Goal: Task Accomplishment & Management: Use online tool/utility

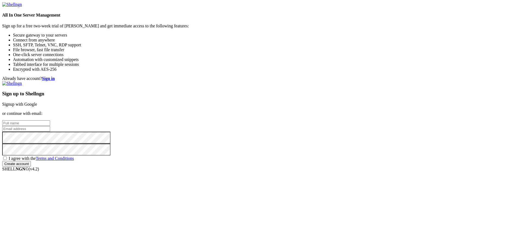
click at [74, 161] on span "I agree with the Terms and Conditions" at bounding box center [41, 158] width 65 height 5
click at [7, 160] on input "I agree with the Terms and Conditions" at bounding box center [5, 158] width 4 height 4
checkbox input "true"
click at [50, 120] on input "text" at bounding box center [26, 123] width 48 height 6
type input "s1habuma"
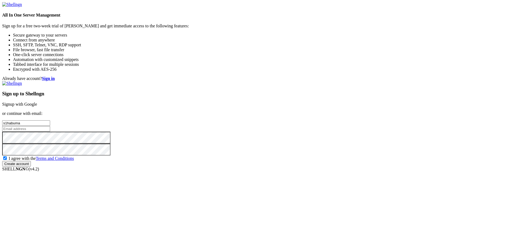
click at [50, 126] on input "email" at bounding box center [26, 129] width 48 height 6
paste input "[EMAIL_ADDRESS][DOMAIN_NAME]"
type input "[EMAIL_ADDRESS][DOMAIN_NAME]"
click at [31, 167] on input "Create account" at bounding box center [16, 164] width 29 height 6
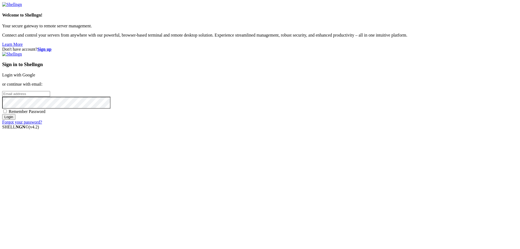
click at [50, 97] on input "email" at bounding box center [26, 94] width 48 height 6
click at [46, 114] on span "Remember Password" at bounding box center [27, 111] width 37 height 5
click at [7, 113] on input "Remember Password" at bounding box center [5, 112] width 4 height 4
checkbox input "true"
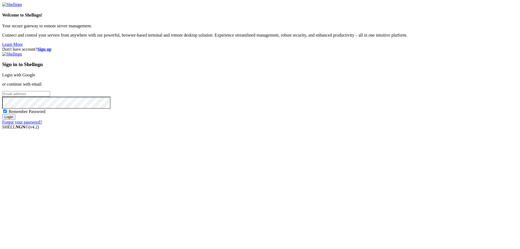
drag, startPoint x: 302, startPoint y: 125, endPoint x: 305, endPoint y: 123, distance: 4.0
click at [50, 97] on input "email" at bounding box center [26, 94] width 48 height 6
paste input "[EMAIL_ADDRESS][DOMAIN_NAME]"
type input "[EMAIL_ADDRESS][DOMAIN_NAME]"
click at [2, 114] on input "Login" at bounding box center [8, 117] width 13 height 6
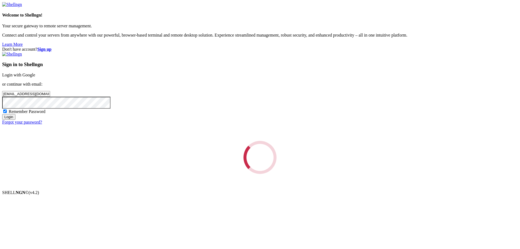
click at [2, 114] on input "Login" at bounding box center [8, 117] width 13 height 6
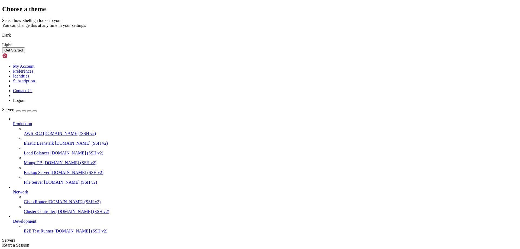
click at [2, 32] on img at bounding box center [2, 32] width 0 height 0
click at [25, 53] on button "Get Started" at bounding box center [13, 50] width 23 height 6
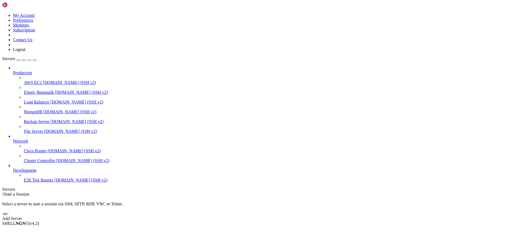
click at [310, 192] on div " Start a Session Select a server to start a session via SSH, SFTP, RDP, VNC or…" at bounding box center [260, 206] width 516 height 29
click at [304, 216] on div "Add Server" at bounding box center [260, 218] width 516 height 5
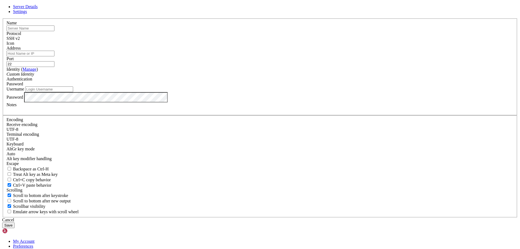
click at [27, 14] on link "Settings" at bounding box center [20, 11] width 14 height 5
click at [38, 9] on span "Server Details" at bounding box center [25, 6] width 25 height 5
click at [54, 31] on input "text" at bounding box center [31, 28] width 48 height 6
type input "maxgotperma"
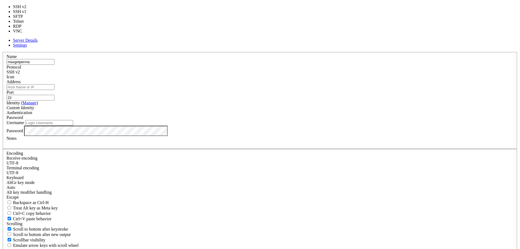
click at [304, 75] on div "SSH v2" at bounding box center [260, 72] width 507 height 5
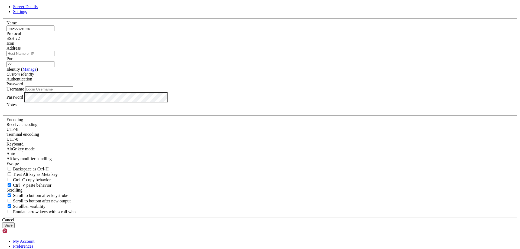
click at [295, 41] on div "SSH v2" at bounding box center [260, 38] width 507 height 5
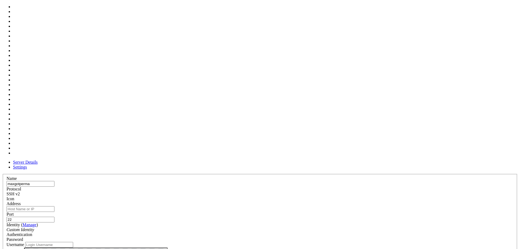
click at [7, 201] on span at bounding box center [7, 201] width 0 height 0
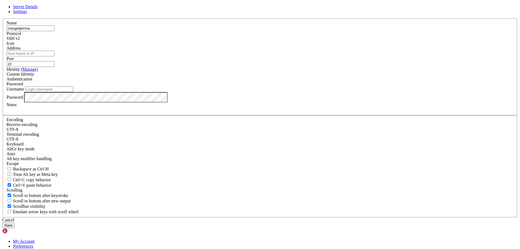
click at [324, 46] on div at bounding box center [260, 46] width 507 height 0
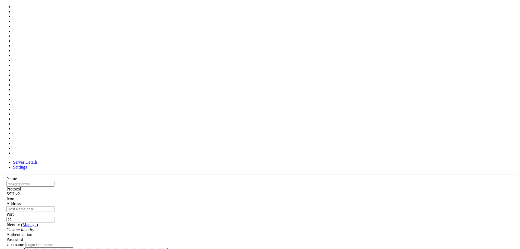
click at [324, 201] on div at bounding box center [260, 201] width 507 height 0
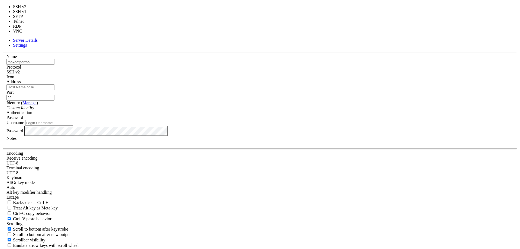
click at [303, 75] on div "SSH v2" at bounding box center [260, 72] width 507 height 5
click at [54, 95] on input "22" at bounding box center [31, 98] width 48 height 6
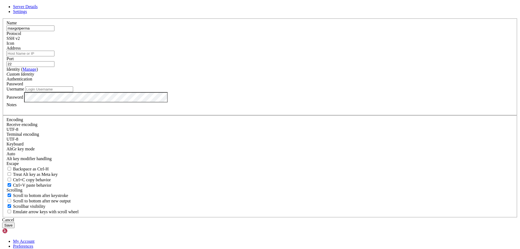
drag, startPoint x: 322, startPoint y: 95, endPoint x: 319, endPoint y: 99, distance: 5.0
click at [54, 67] on input "22" at bounding box center [31, 64] width 48 height 6
click at [305, 86] on div "Password" at bounding box center [260, 84] width 507 height 5
click at [307, 86] on div "Password" at bounding box center [260, 84] width 507 height 5
click at [233, 77] on div "Custom Identity" at bounding box center [260, 74] width 507 height 5
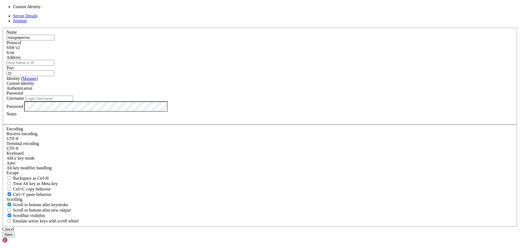
click at [229, 86] on div "Custom Identity" at bounding box center [260, 83] width 507 height 5
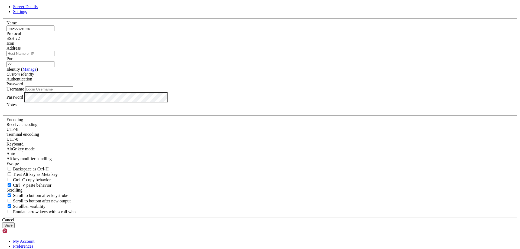
click at [54, 56] on input "Address" at bounding box center [31, 54] width 48 height 6
paste input "[TECHNICAL_ID]"
type input "[TECHNICAL_ID]"
click at [73, 92] on input "Username" at bounding box center [49, 89] width 48 height 6
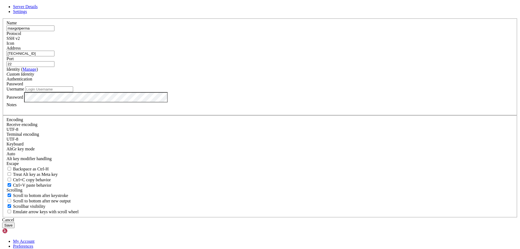
click at [73, 92] on input "Username" at bounding box center [49, 89] width 48 height 6
paste input "drsudo"
type input "drsudo"
click at [15, 223] on button "Save" at bounding box center [8, 226] width 12 height 6
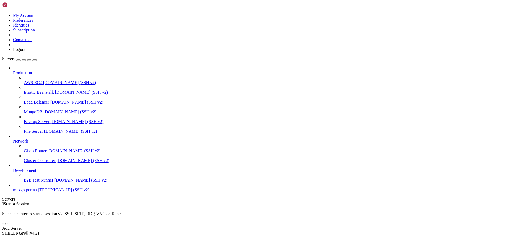
click at [38, 192] on span "[TECHNICAL_ID] (SSH v2)" at bounding box center [63, 190] width 51 height 5
click at [37, 182] on span "E2E Test Runner" at bounding box center [39, 180] width 30 height 5
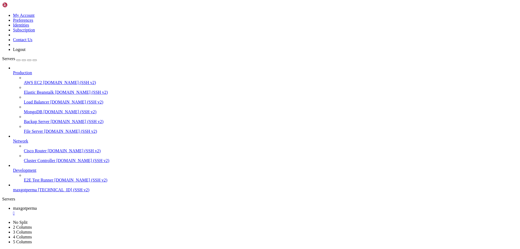
scroll to position [0, 0]
click at [37, 192] on span "maxgotperma" at bounding box center [25, 190] width 24 height 5
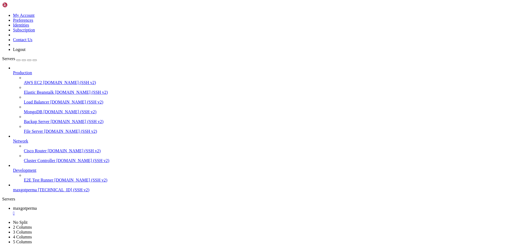
drag, startPoint x: 296, startPoint y: 326, endPoint x: 236, endPoint y: 307, distance: 62.6
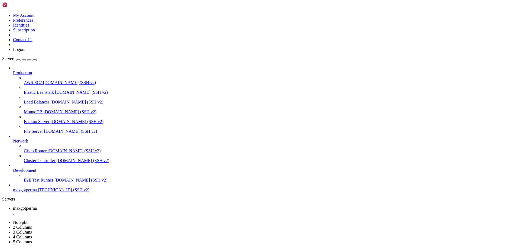
click at [13, 70] on icon at bounding box center [13, 70] width 0 height 0
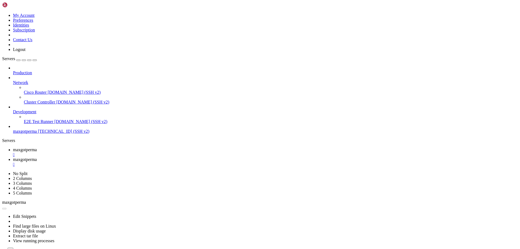
click at [155, 147] on ul "maxgotperma  maxgotperma " at bounding box center [260, 157] width 516 height 20
click at [148, 157] on link "maxgotperma " at bounding box center [265, 162] width 505 height 10
click at [150, 162] on div "" at bounding box center [265, 164] width 505 height 5
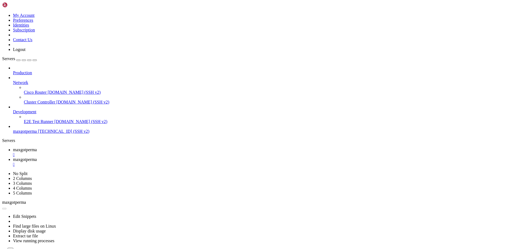
click at [152, 162] on div "" at bounding box center [265, 164] width 505 height 5
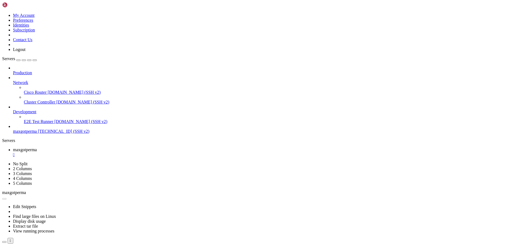
click at [18, 129] on span "maxgotperma" at bounding box center [25, 131] width 24 height 5
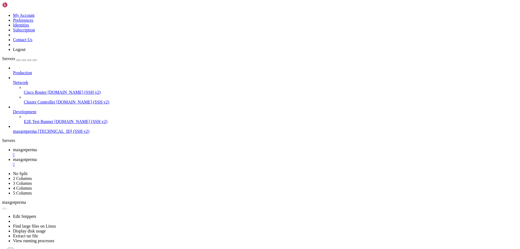
click at [18, 129] on span "maxgotperma" at bounding box center [25, 131] width 24 height 5
drag, startPoint x: 18, startPoint y: 118, endPoint x: 31, endPoint y: 104, distance: 18.6
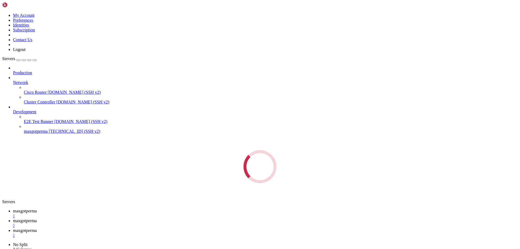
click at [37, 218] on span "maxgotperma" at bounding box center [25, 220] width 24 height 5
click at [149, 223] on div "" at bounding box center [265, 225] width 505 height 5
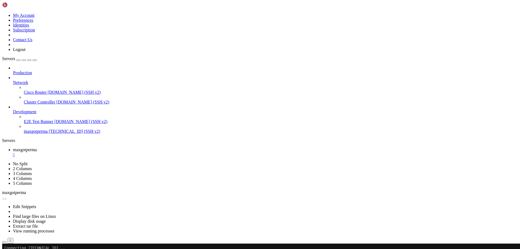
click at [18, 60] on div "button" at bounding box center [18, 60] width 0 height 0
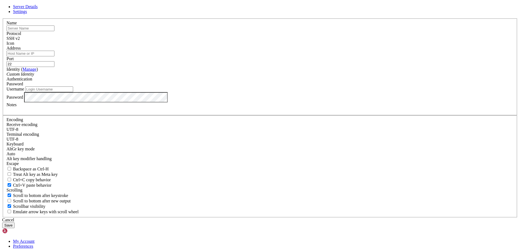
click at [296, 41] on div "SSH v2" at bounding box center [260, 38] width 507 height 5
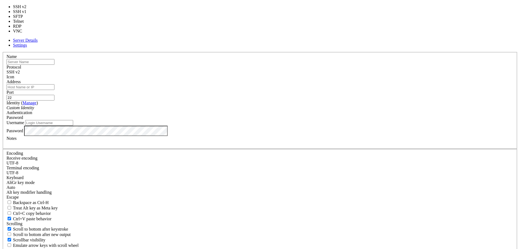
type input "3389"
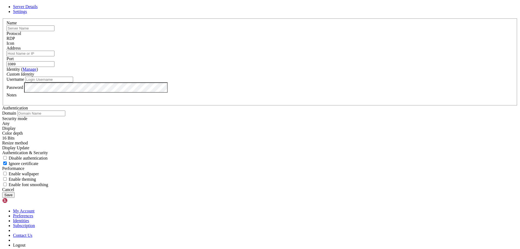
click at [221, 31] on div "Name" at bounding box center [260, 26] width 507 height 11
drag, startPoint x: 217, startPoint y: 80, endPoint x: 196, endPoint y: 77, distance: 21.4
click at [216, 31] on div "Name" at bounding box center [260, 26] width 507 height 11
click at [54, 31] on input "text" at bounding box center [31, 28] width 48 height 6
type input "maxgotperma"
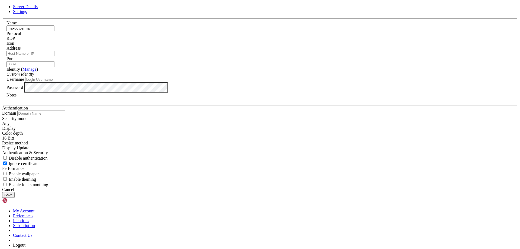
click at [54, 56] on input "Address" at bounding box center [31, 54] width 48 height 6
type input "[TECHNICAL_ID]"
click at [23, 89] on label "Password" at bounding box center [15, 87] width 17 height 5
click at [73, 82] on input "Username" at bounding box center [49, 80] width 48 height 6
drag, startPoint x: 50, startPoint y: 117, endPoint x: 30, endPoint y: 125, distance: 21.7
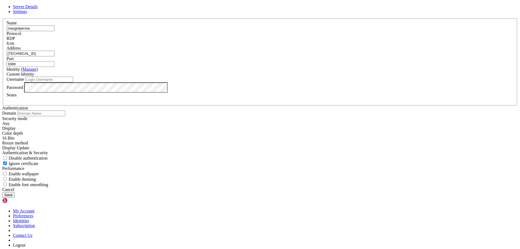
drag, startPoint x: 30, startPoint y: 125, endPoint x: 222, endPoint y: 145, distance: 193.5
click at [23, 89] on label "Password" at bounding box center [15, 87] width 17 height 5
click at [73, 82] on input "Username" at bounding box center [49, 80] width 48 height 6
click at [220, 77] on div "Identity ( Manage ) Custom Identity" at bounding box center [260, 72] width 507 height 10
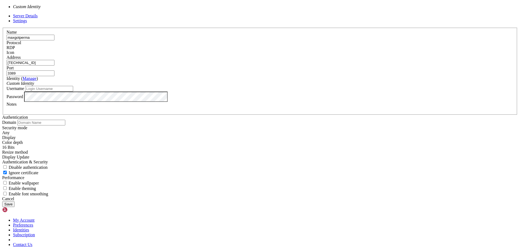
click at [220, 86] on div "Custom Identity" at bounding box center [260, 83] width 507 height 5
click at [215, 92] on div "Username" at bounding box center [260, 89] width 507 height 6
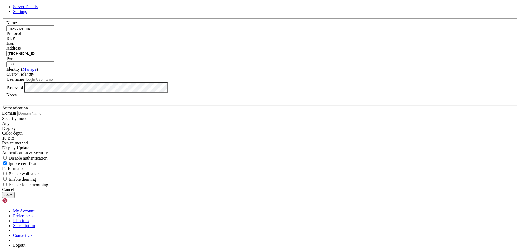
click at [73, 82] on input "Username" at bounding box center [49, 80] width 48 height 6
paste input "drsudo"
type input "drsudo"
click at [221, 93] on div "Password" at bounding box center [260, 87] width 507 height 10
click at [15, 195] on button "Save" at bounding box center [8, 195] width 12 height 6
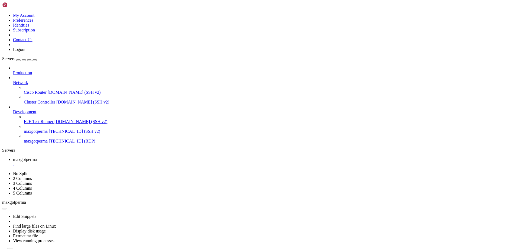
click at [49, 139] on span "[TECHNICAL_ID] (RDP)" at bounding box center [72, 141] width 47 height 5
